Goal: Transaction & Acquisition: Download file/media

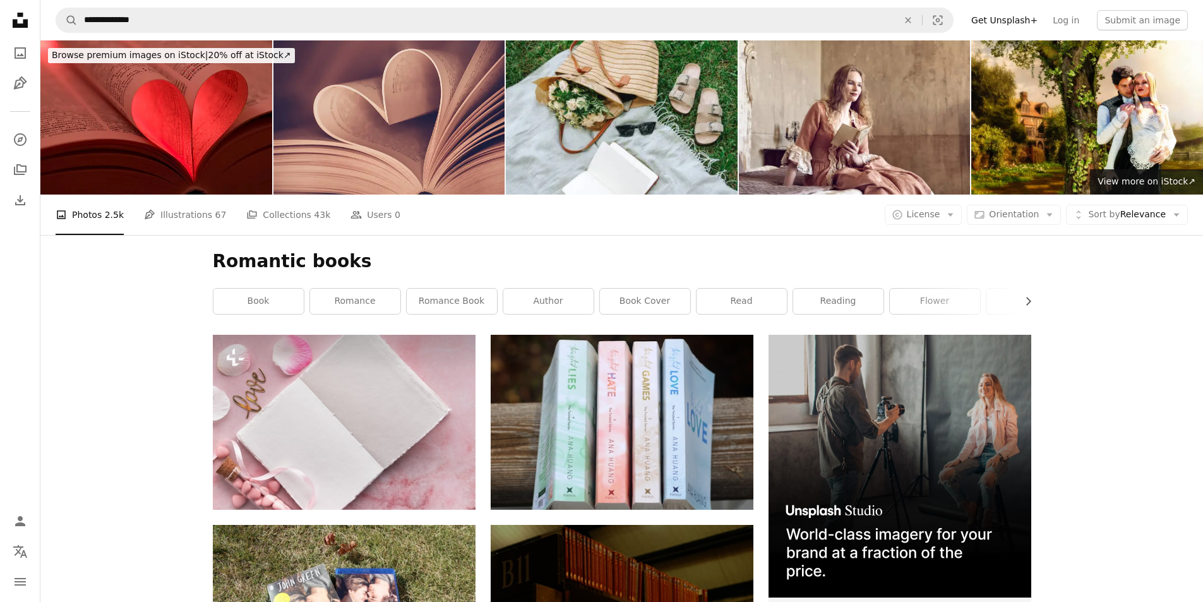
scroll to position [1839, 0]
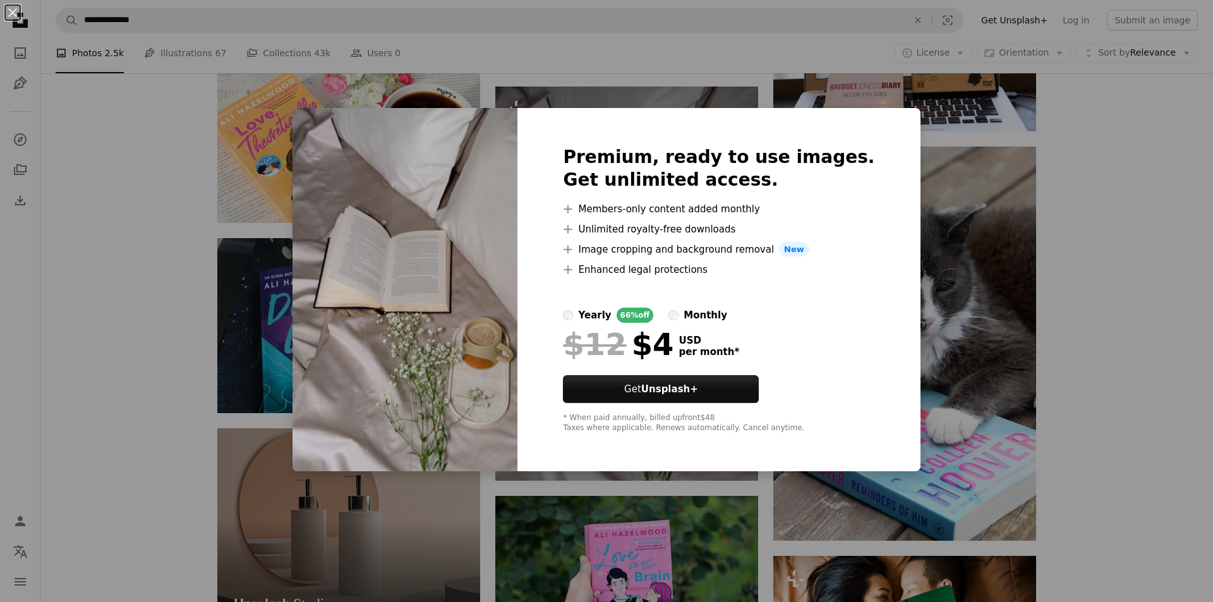
click at [1134, 407] on div "An X shape Premium, ready to use images. Get unlimited access. A plus sign Memb…" at bounding box center [606, 301] width 1213 height 602
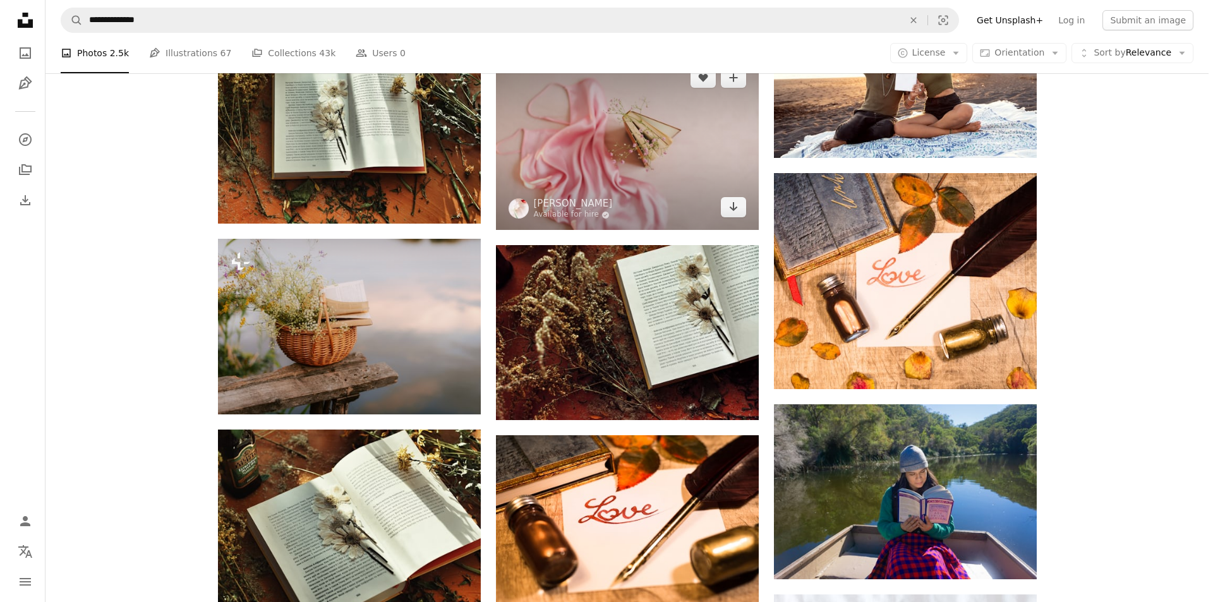
scroll to position [4744, 0]
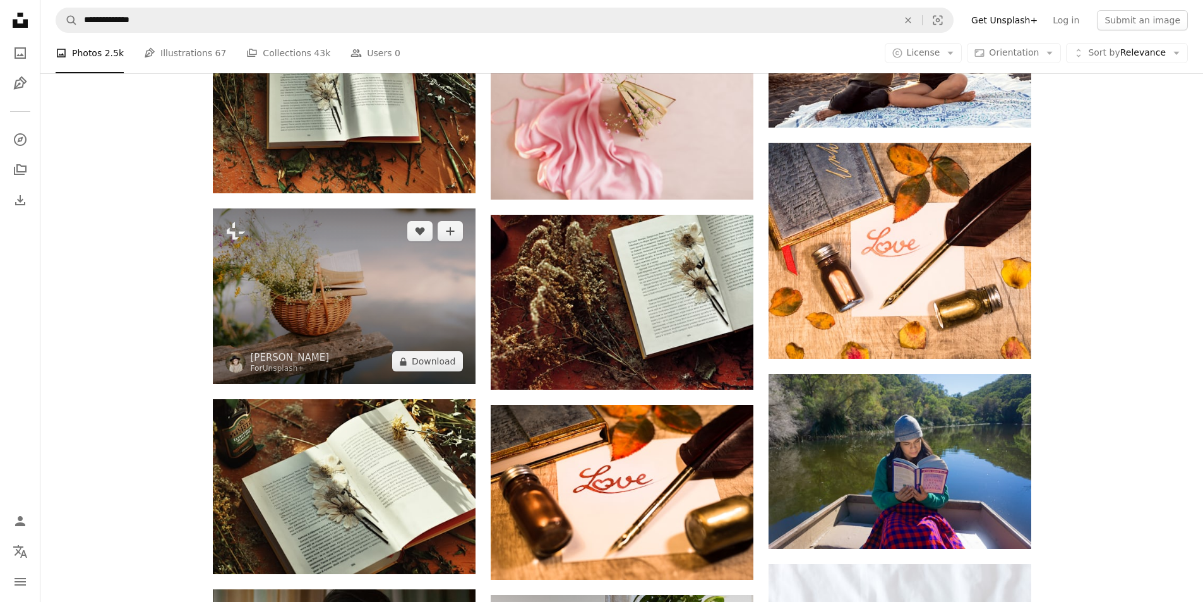
click at [325, 318] on img at bounding box center [344, 296] width 263 height 176
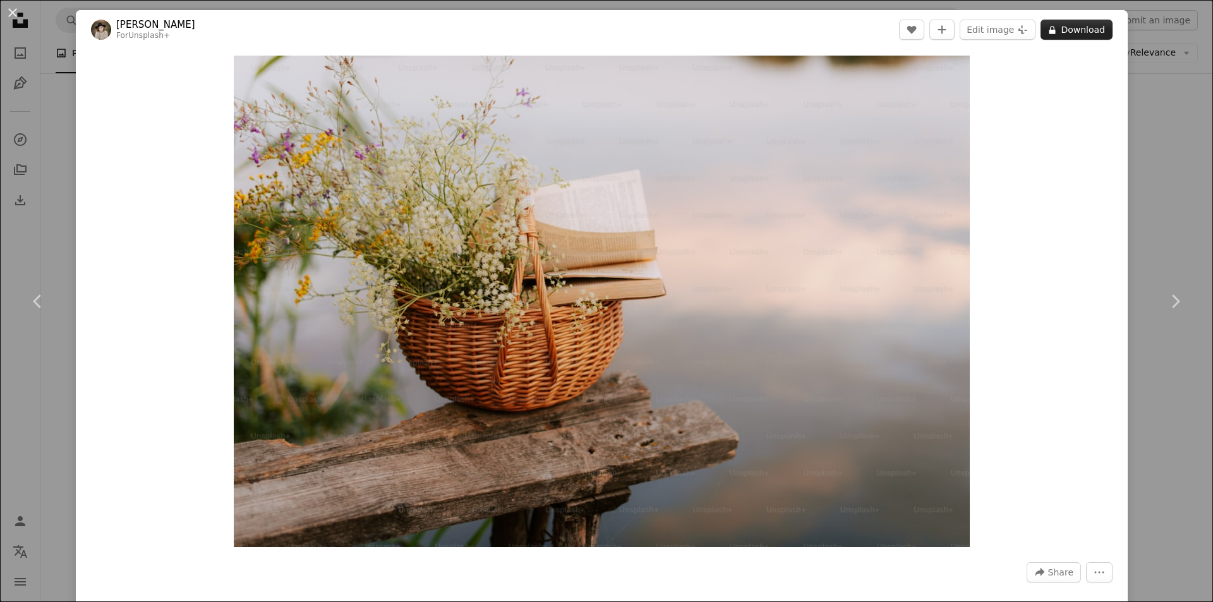
click at [1064, 32] on button "A lock Download" at bounding box center [1076, 30] width 72 height 20
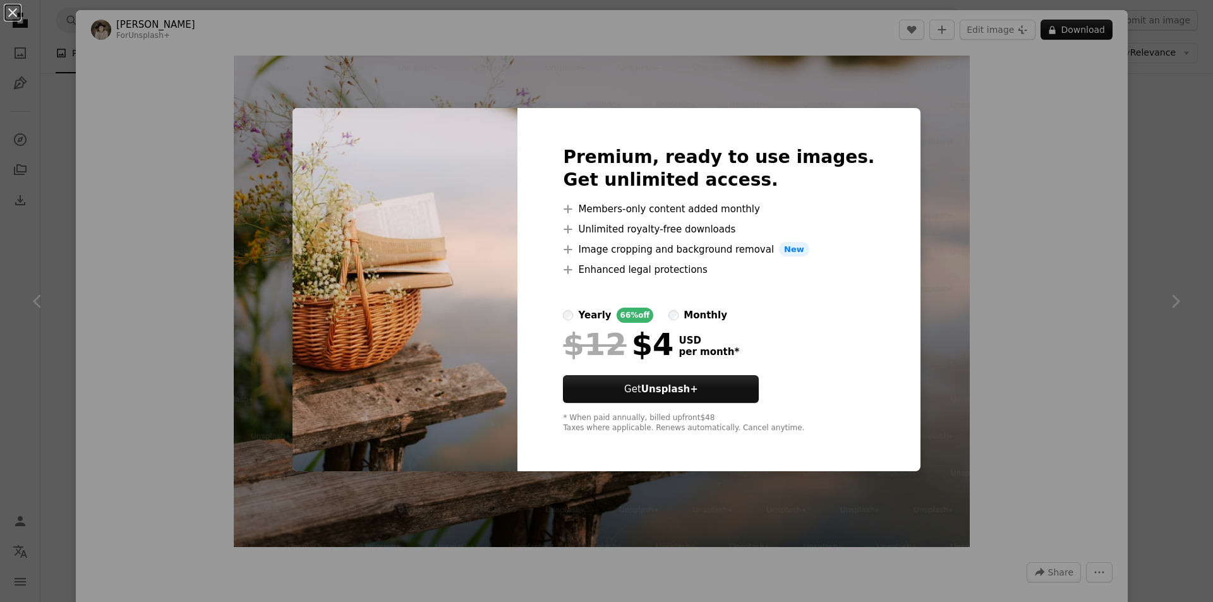
click at [1065, 107] on div "An X shape Premium, ready to use images. Get unlimited access. A plus sign Memb…" at bounding box center [606, 301] width 1213 height 602
